Goal: Transaction & Acquisition: Subscribe to service/newsletter

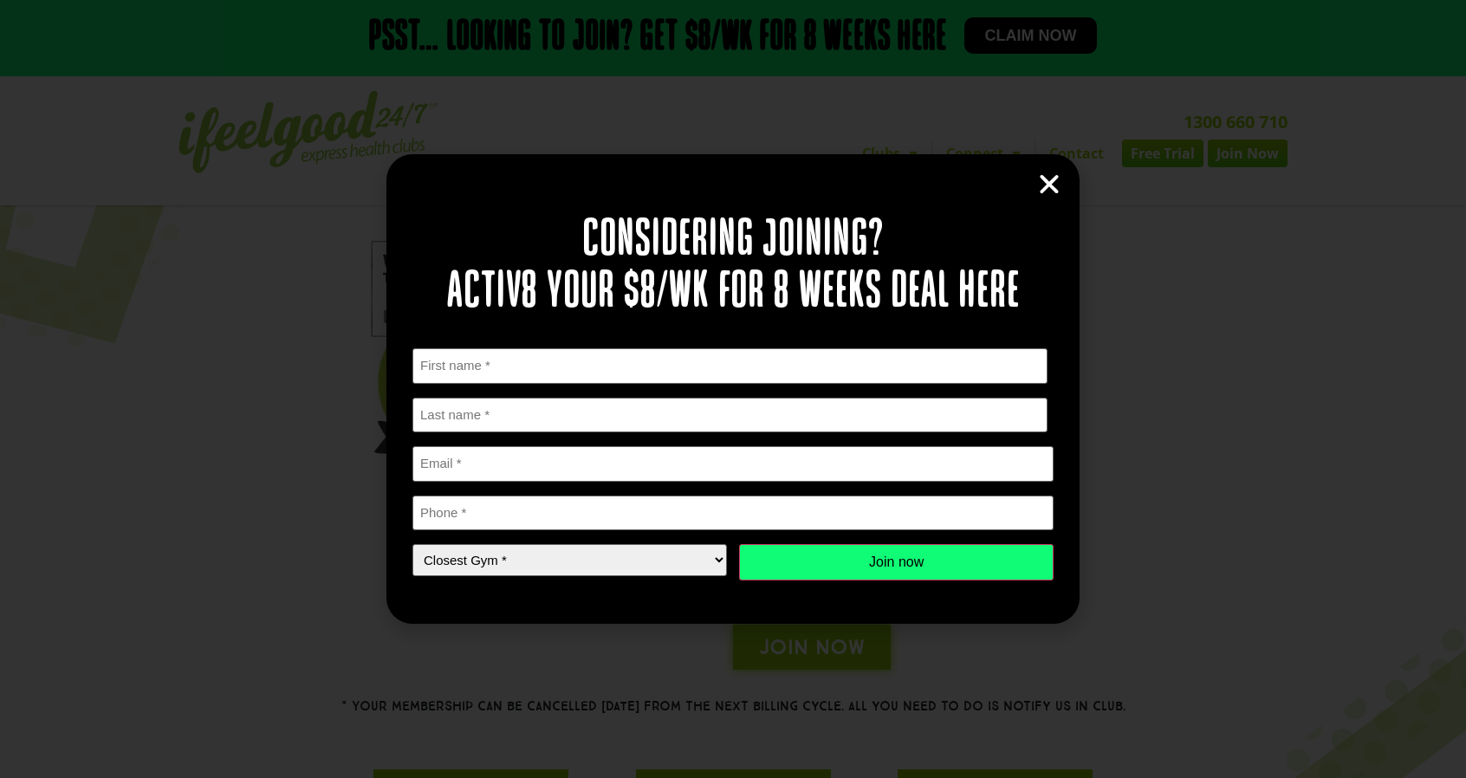
click at [1055, 185] on icon "Close" at bounding box center [1049, 185] width 26 height 26
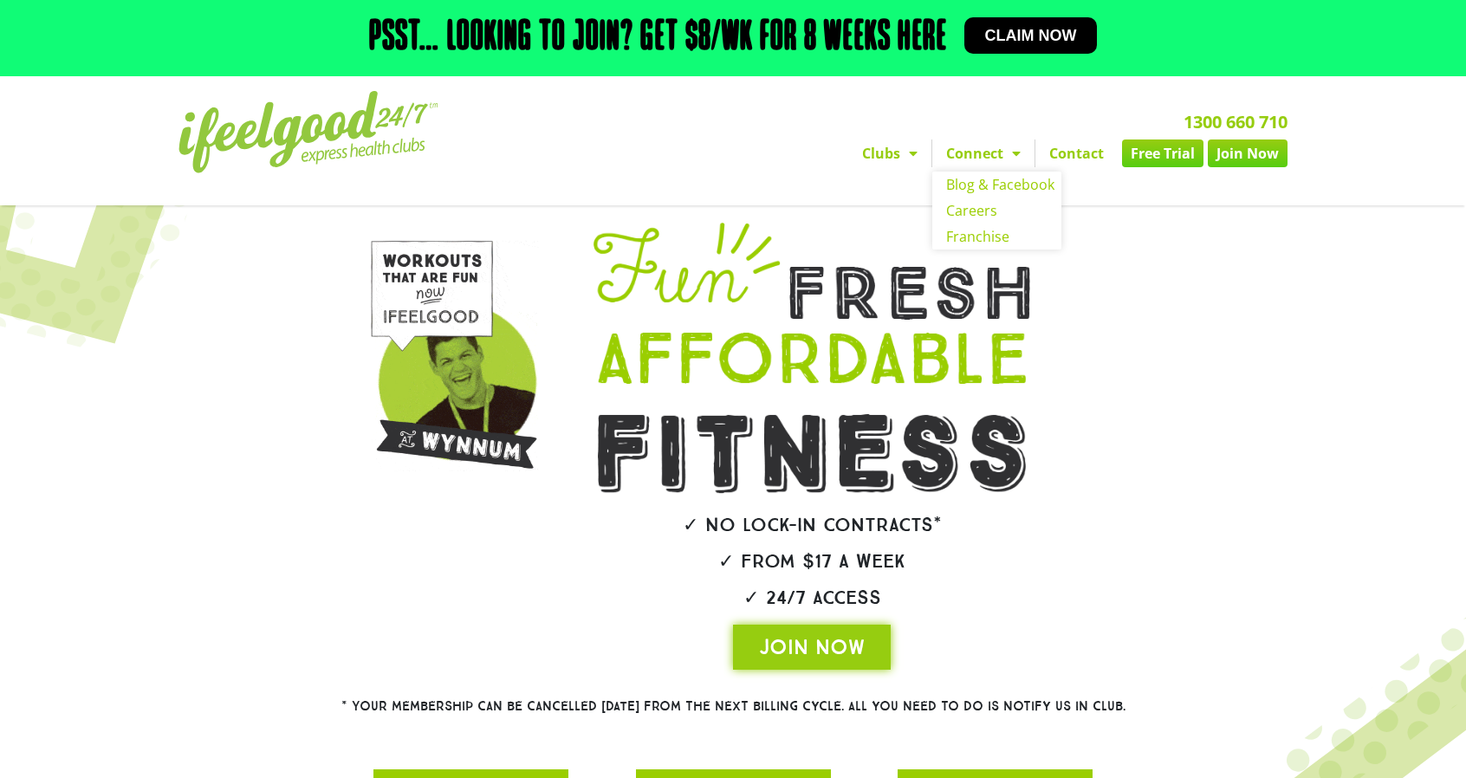
click at [1012, 155] on span "Menu" at bounding box center [1011, 153] width 17 height 31
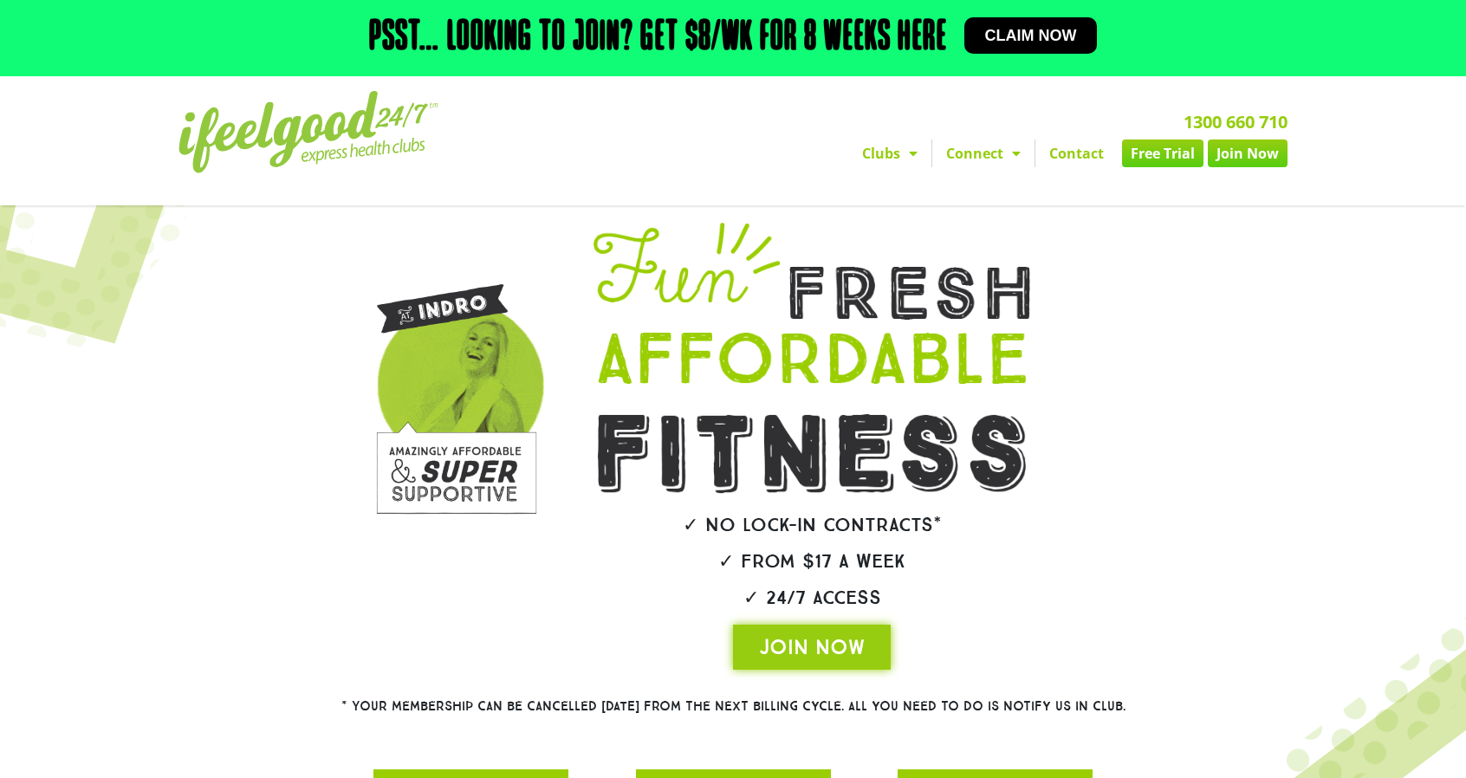
click at [917, 160] on span "Menu" at bounding box center [908, 153] width 17 height 31
click at [1164, 314] on div at bounding box center [1161, 446] width 95 height 464
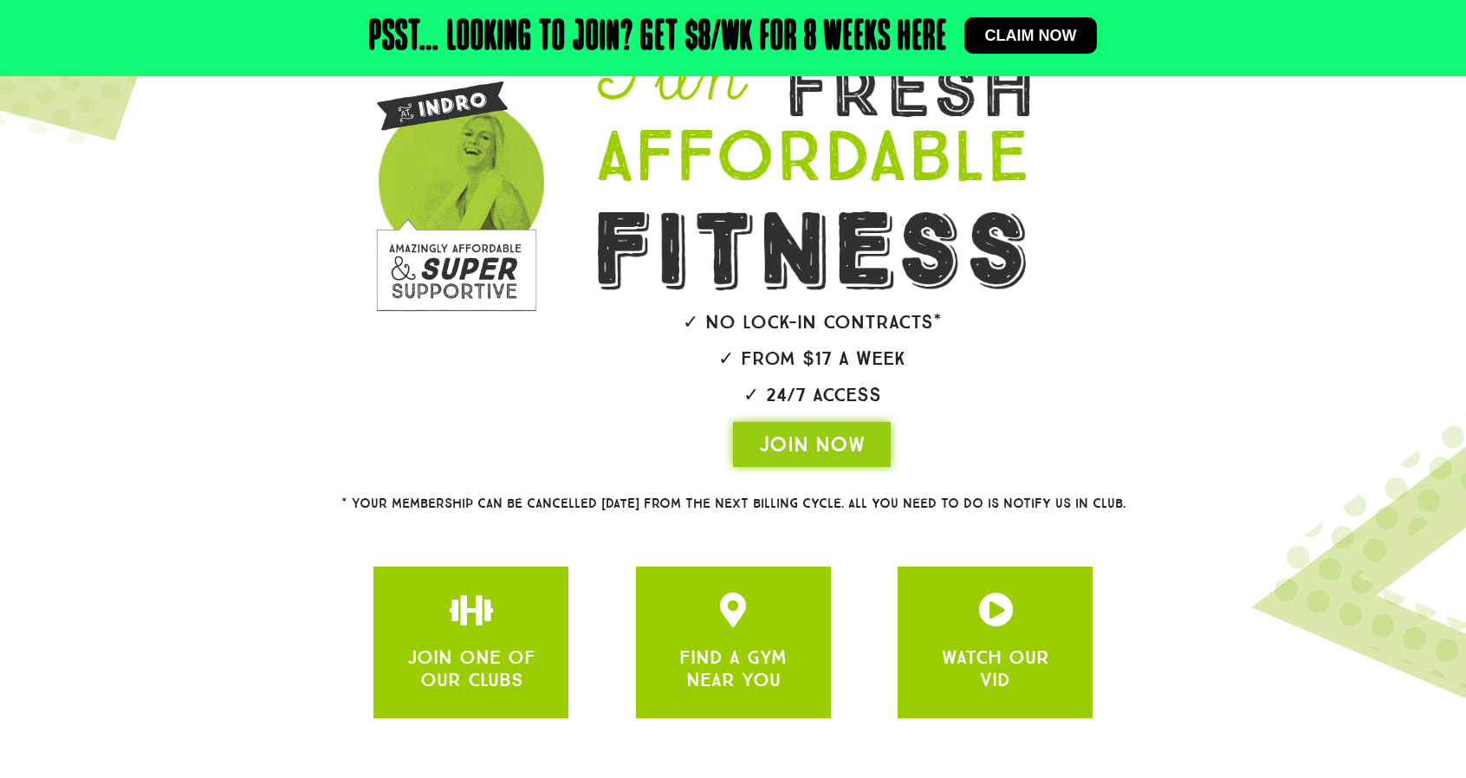
scroll to position [292, 0]
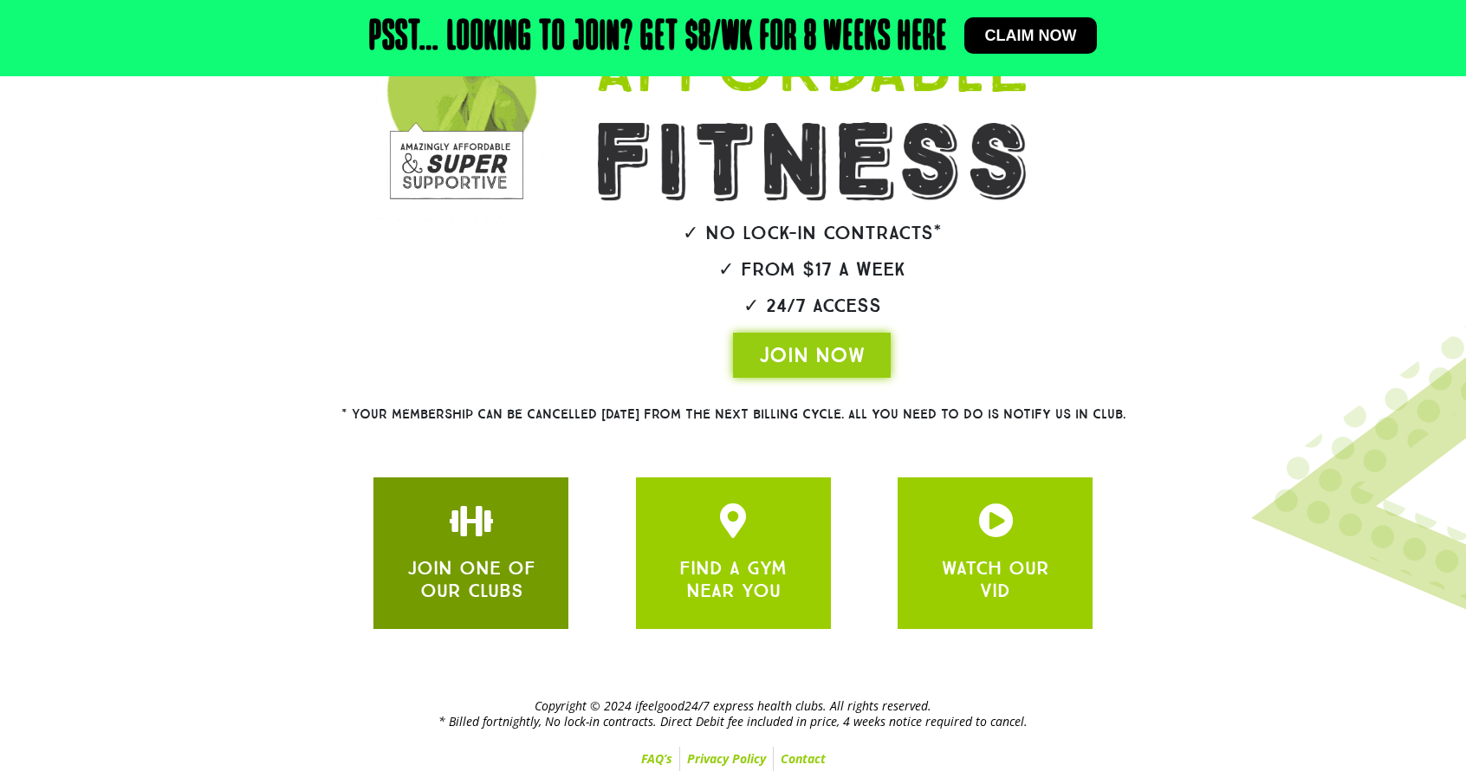
click at [497, 572] on link "JOIN ONE OF OUR CLUBS" at bounding box center [471, 579] width 128 height 46
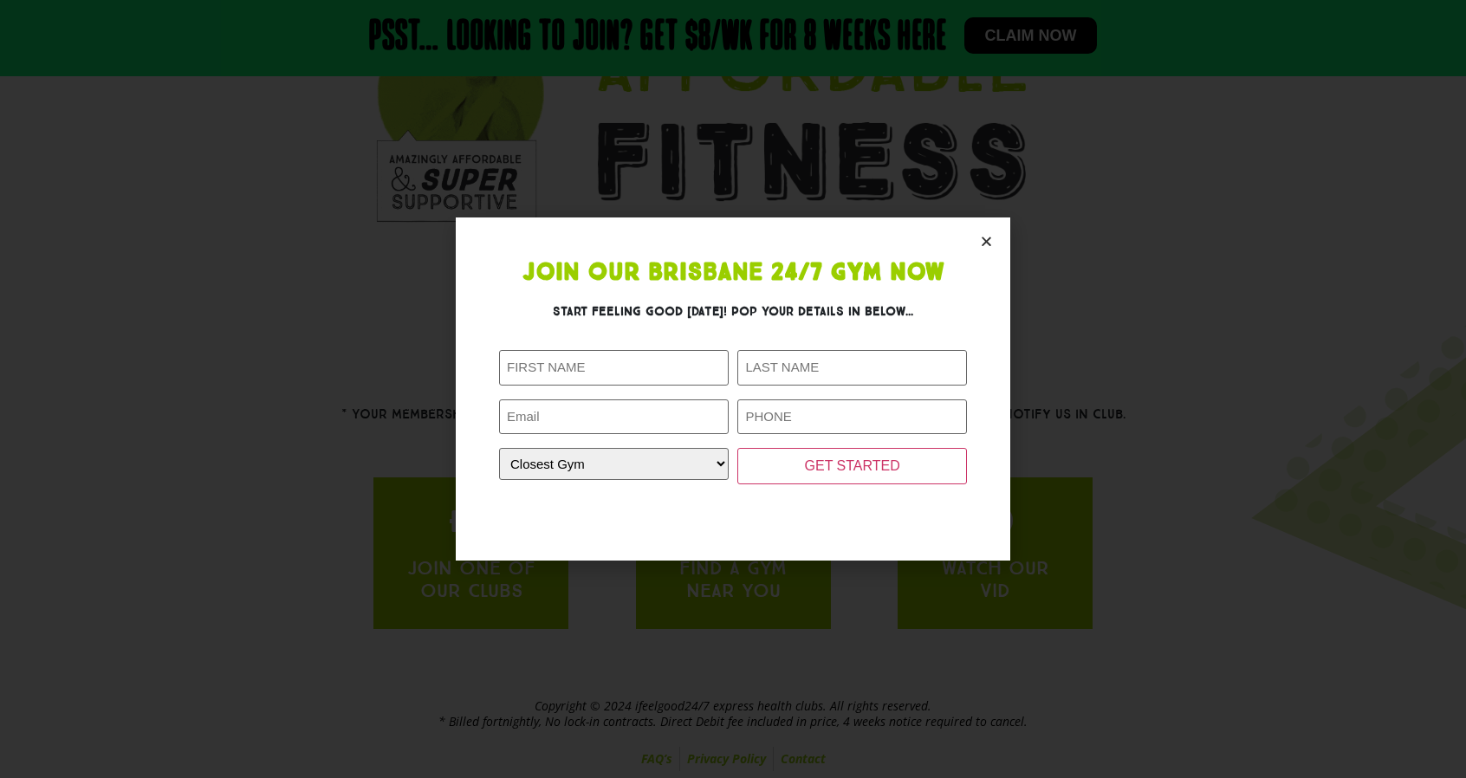
click at [986, 249] on section "Join Our Brisbane 24/7 Gym Now Start feeling good today! Pop your details in be…" at bounding box center [733, 388] width 554 height 343
click at [994, 236] on section "Join Our Brisbane 24/7 Gym Now Start feeling good today! Pop your details in be…" at bounding box center [733, 388] width 554 height 343
click at [987, 236] on icon "Close" at bounding box center [986, 241] width 13 height 13
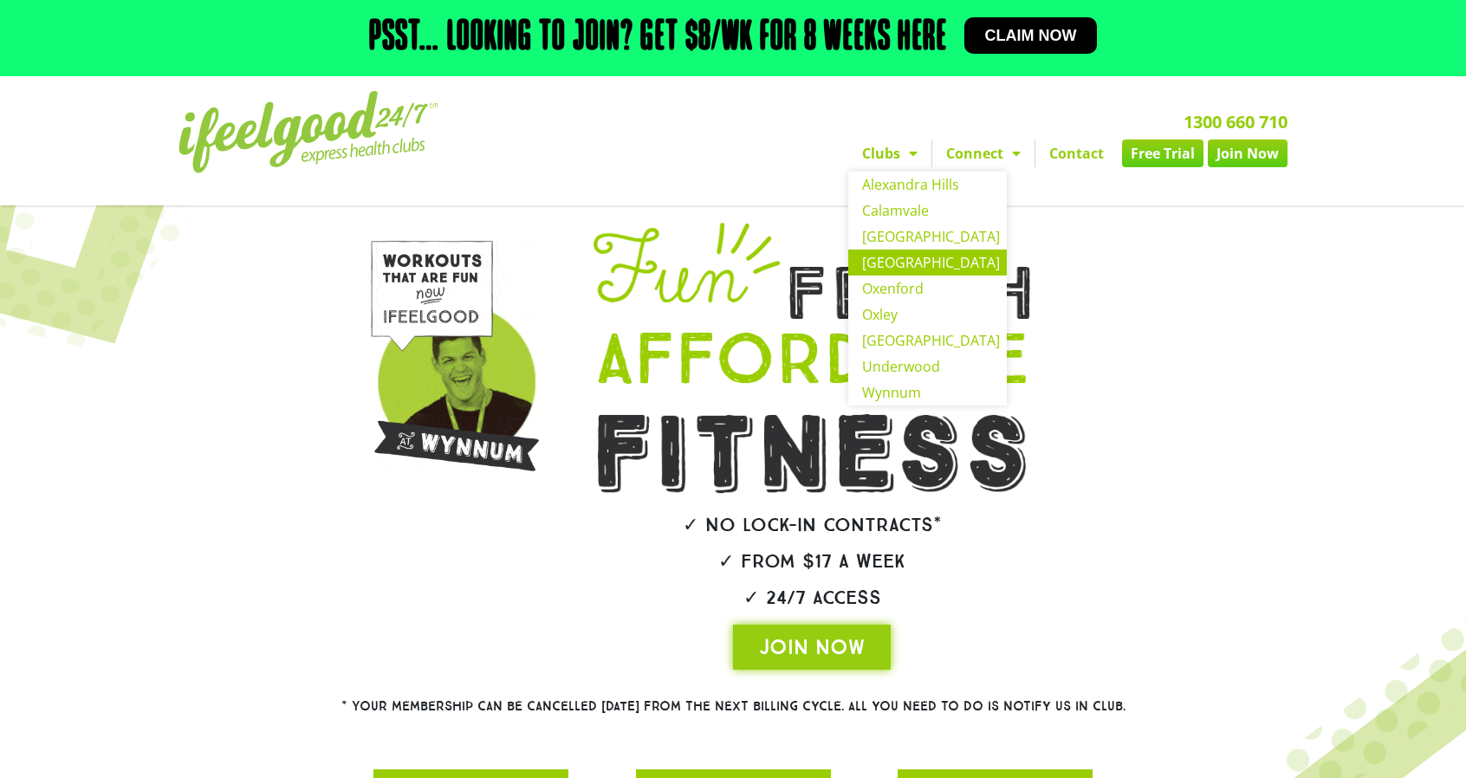
click at [907, 263] on link "[GEOGRAPHIC_DATA]" at bounding box center [927, 262] width 159 height 26
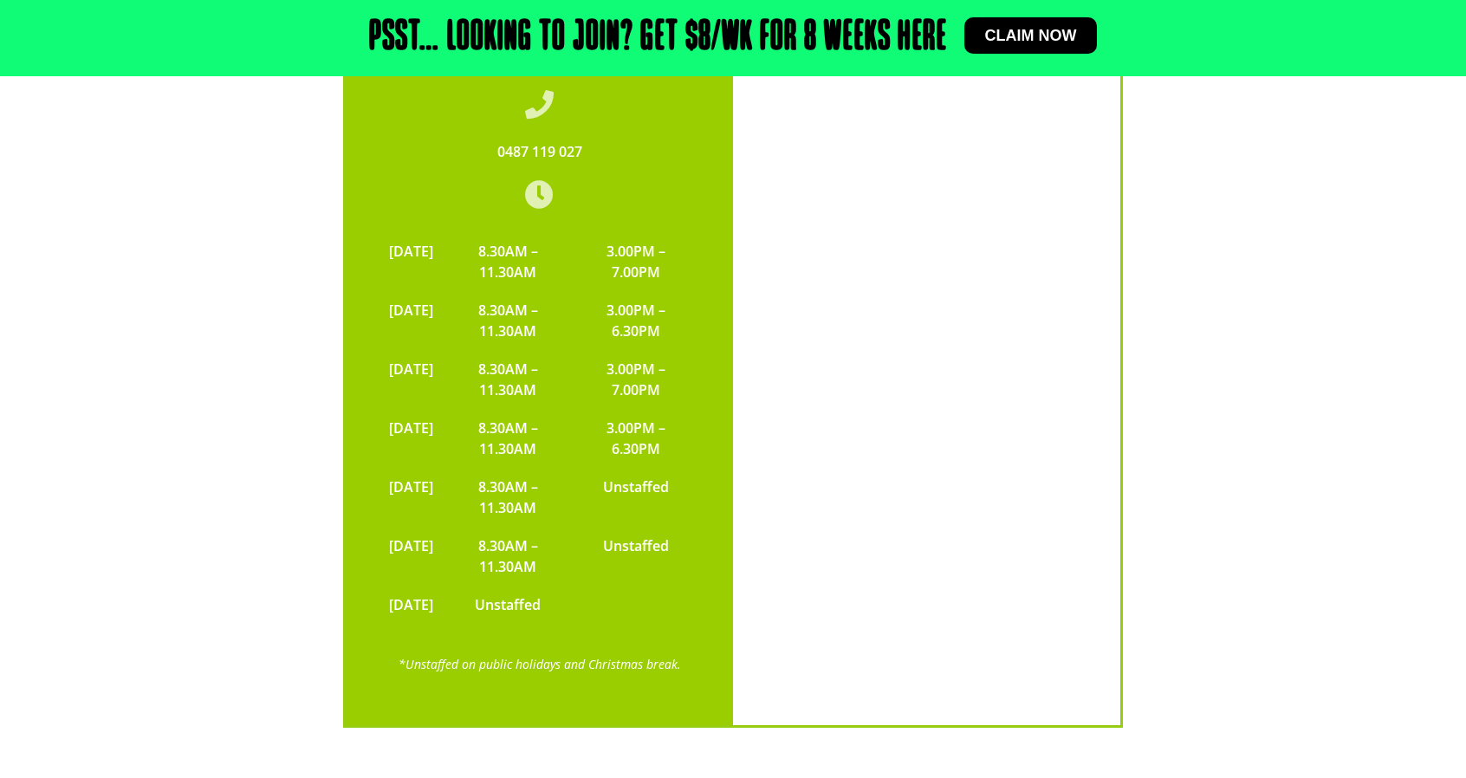
scroll to position [3551, 0]
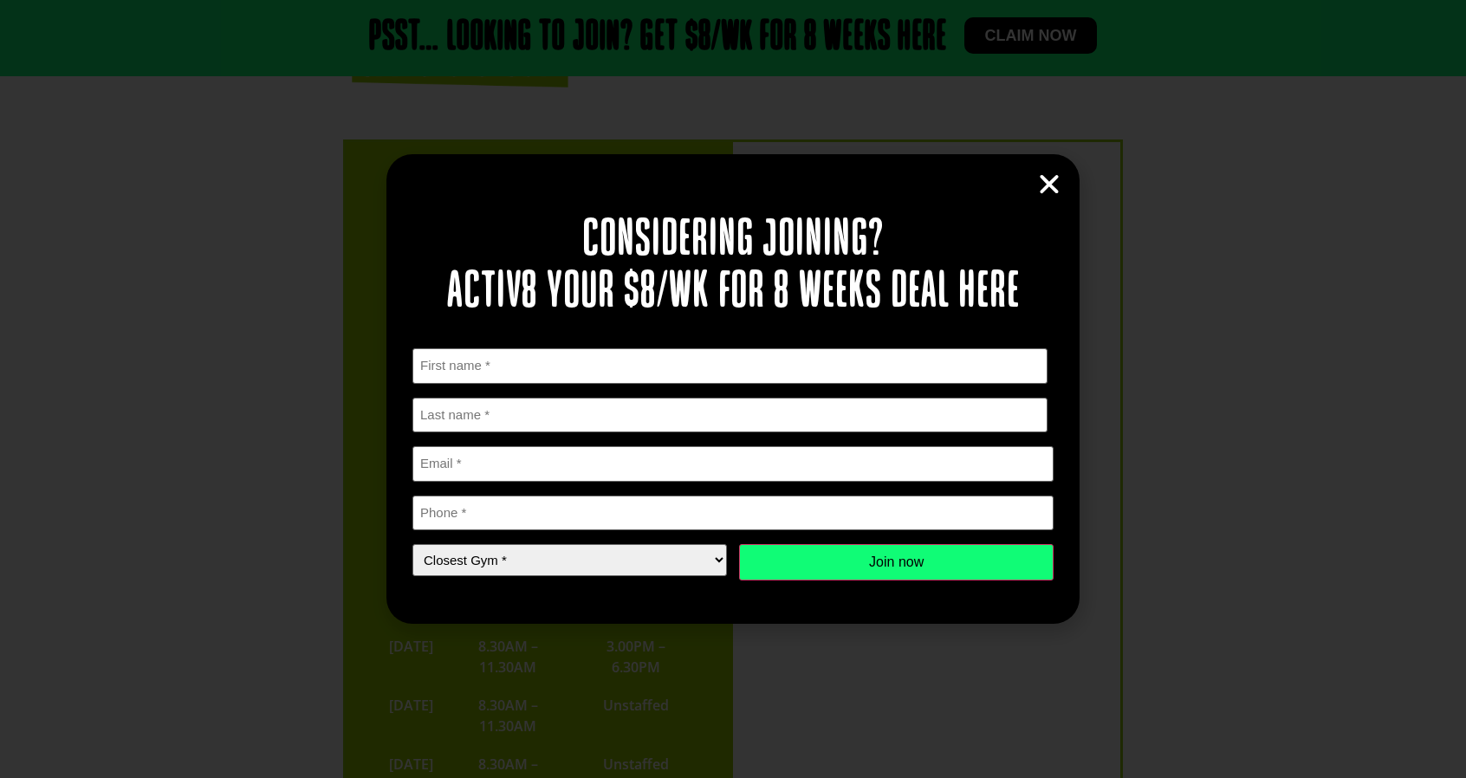
click at [1045, 197] on icon "Close" at bounding box center [1049, 185] width 26 height 26
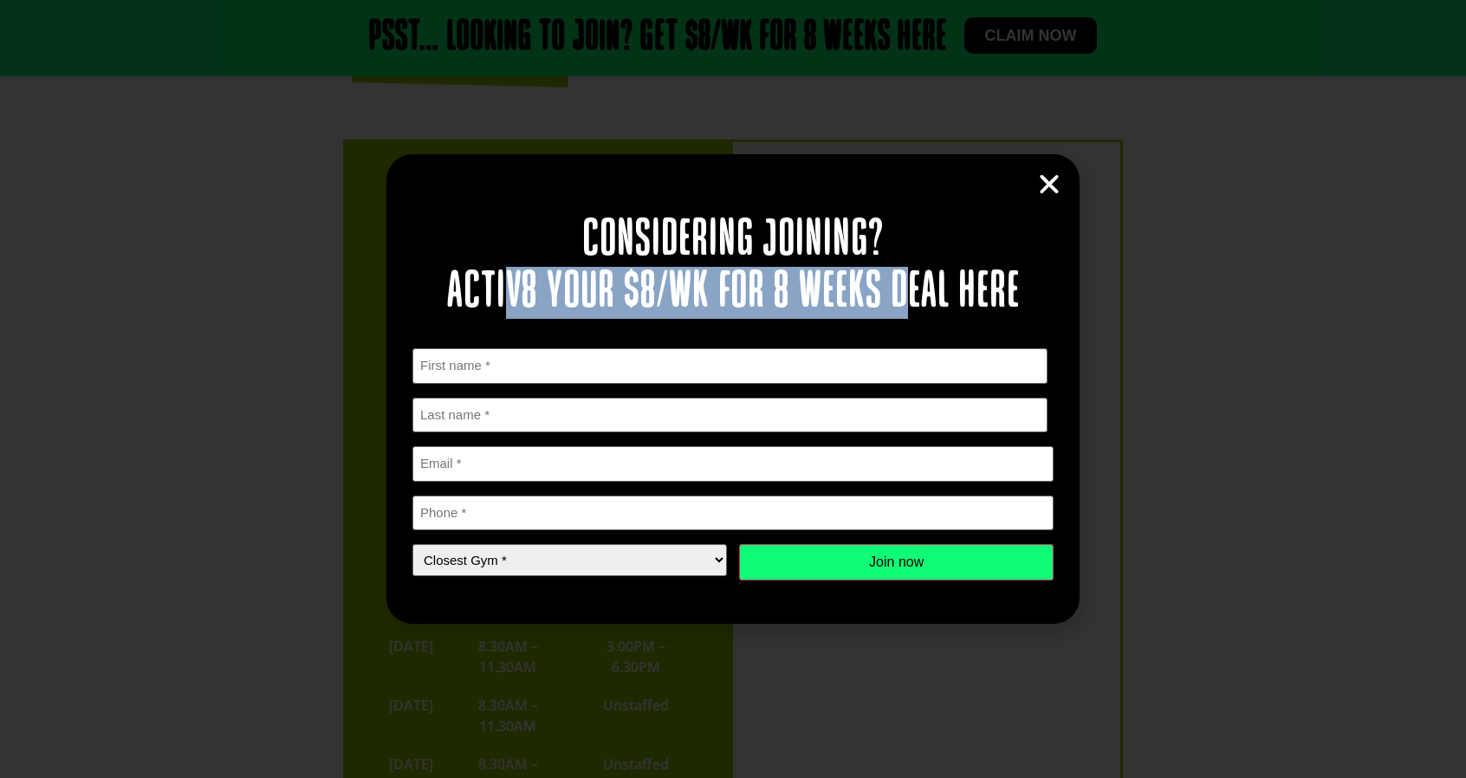
drag, startPoint x: 502, startPoint y: 288, endPoint x: 903, endPoint y: 273, distance: 400.5
click at [903, 273] on h2 "Considering joining? Activ8 your $8/wk for 8 weeks deal here" at bounding box center [732, 267] width 641 height 104
click at [1048, 190] on icon "Close" at bounding box center [1049, 185] width 26 height 26
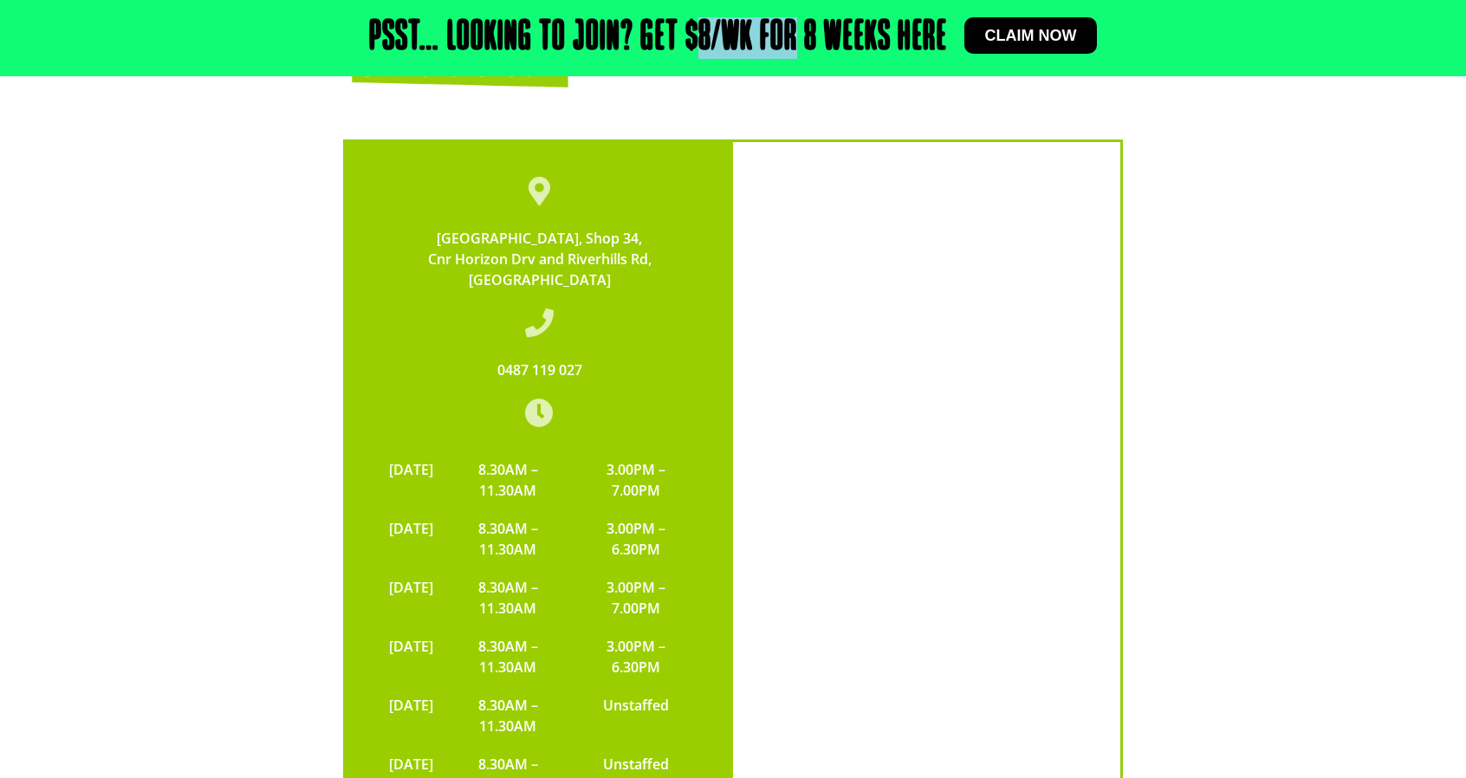
drag, startPoint x: 696, startPoint y: 42, endPoint x: 793, endPoint y: 46, distance: 97.1
click at [793, 46] on h2 "Psst… Looking to join? Get $8/wk for 8 weeks here" at bounding box center [658, 38] width 578 height 42
click at [826, 55] on h2 "Psst… Looking to join? Get $8/wk for 8 weeks here" at bounding box center [658, 38] width 578 height 42
drag, startPoint x: 795, startPoint y: 44, endPoint x: 830, endPoint y: 43, distance: 34.7
click at [830, 43] on h2 "Psst… Looking to join? Get $8/wk for 8 weeks here" at bounding box center [658, 38] width 578 height 42
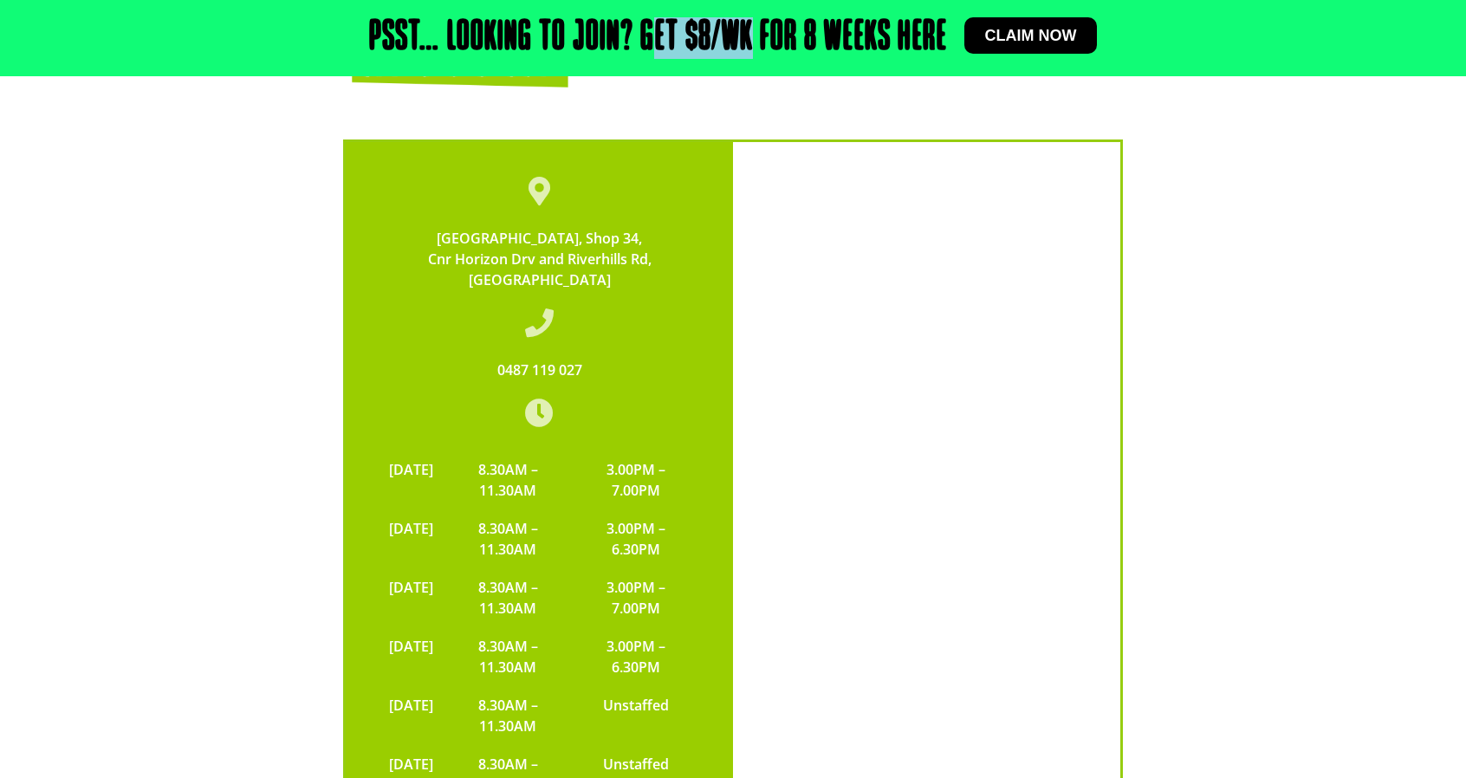
drag, startPoint x: 651, startPoint y: 41, endPoint x: 747, endPoint y: 30, distance: 95.8
click at [747, 30] on h2 "Psst… Looking to join? Get $8/wk for 8 weeks here" at bounding box center [658, 38] width 578 height 42
click at [638, 38] on h2 "Psst… Looking to join? Get $8/wk for 8 weeks here" at bounding box center [658, 38] width 578 height 42
drag, startPoint x: 676, startPoint y: 47, endPoint x: 743, endPoint y: 49, distance: 67.6
click at [743, 49] on h2 "Psst… Looking to join? Get $8/wk for 8 weeks here" at bounding box center [658, 38] width 578 height 42
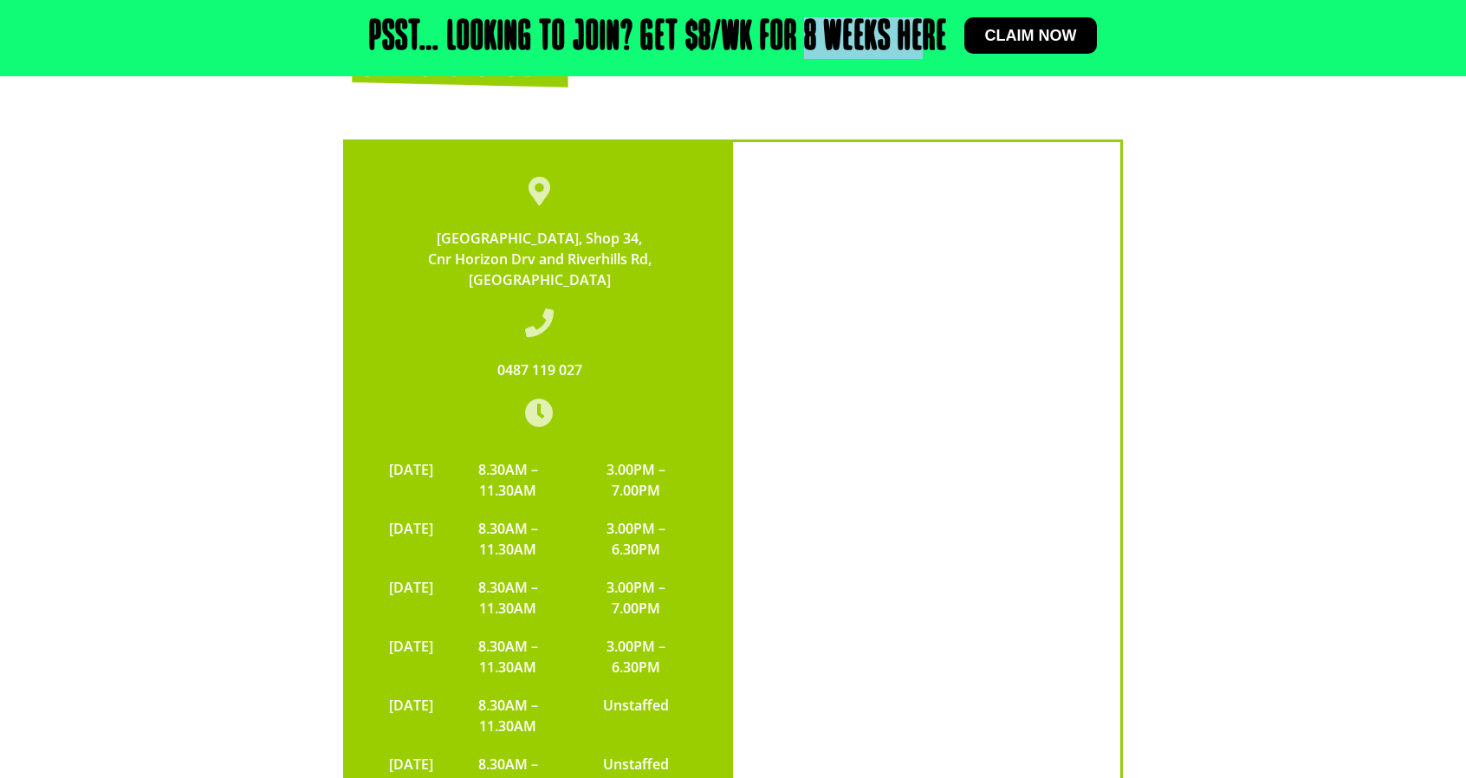
drag, startPoint x: 804, startPoint y: 34, endPoint x: 924, endPoint y: 31, distance: 120.4
click at [924, 31] on h2 "Psst… Looking to join? Get $8/wk for 8 weeks here" at bounding box center [658, 38] width 578 height 42
click at [897, 38] on h2 "Psst… Looking to join? Get $8/wk for 8 weeks here" at bounding box center [658, 38] width 578 height 42
drag, startPoint x: 690, startPoint y: 23, endPoint x: 748, endPoint y: 25, distance: 58.1
click at [748, 25] on h2 "Psst… Looking to join? Get $8/wk for 8 weeks here" at bounding box center [658, 38] width 578 height 42
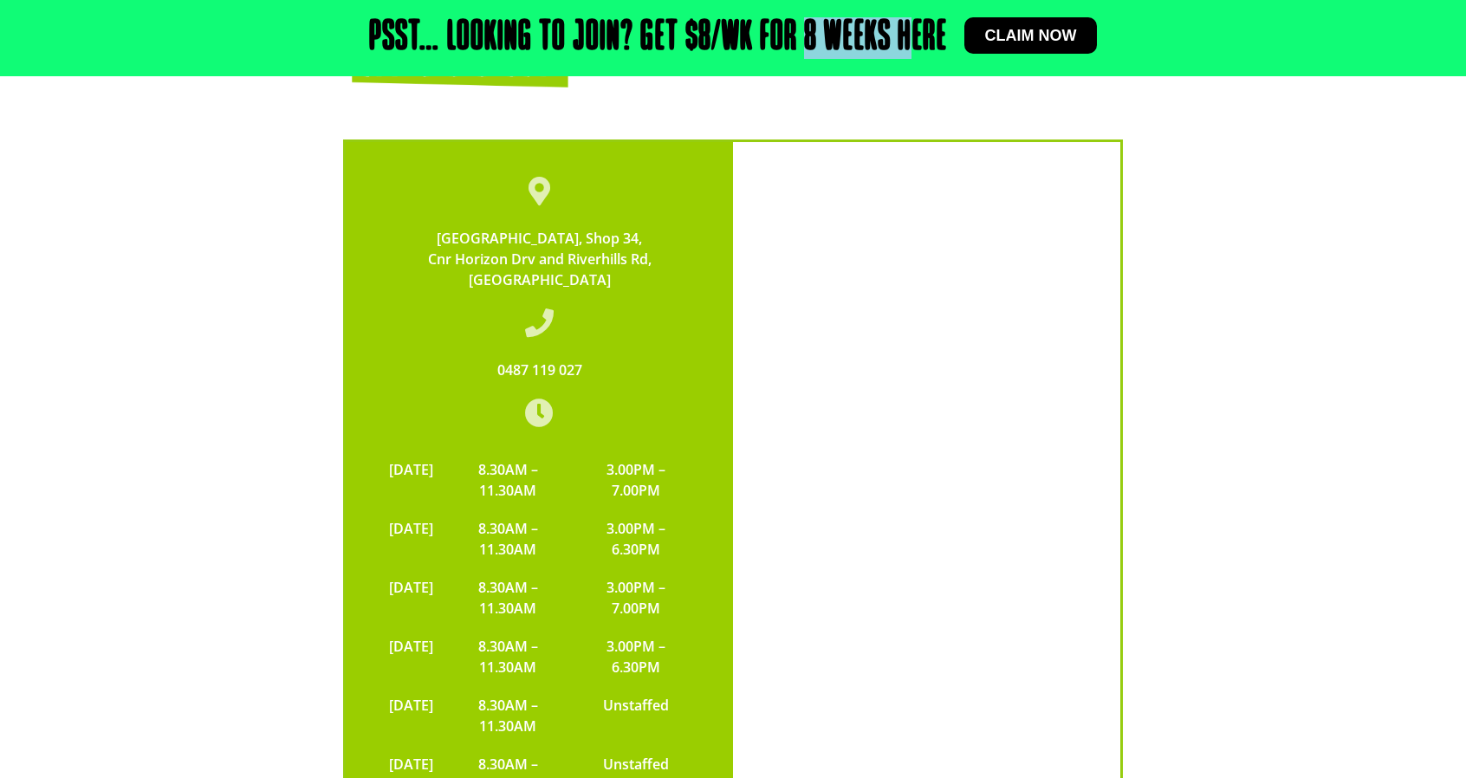
drag, startPoint x: 806, startPoint y: 29, endPoint x: 908, endPoint y: 31, distance: 101.4
click at [908, 31] on h2 "Psst… Looking to join? Get $8/wk for 8 weeks here" at bounding box center [658, 38] width 578 height 42
